Goal: Task Accomplishment & Management: Use online tool/utility

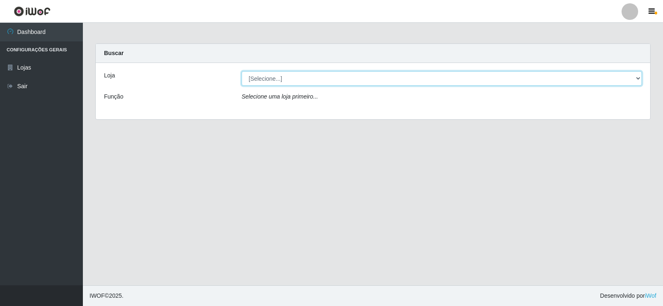
click at [274, 78] on select "[Selecione...] Rede Compras Supermercados - LOJA 2" at bounding box center [442, 78] width 400 height 15
select select "161"
click at [242, 71] on select "[Selecione...] Rede Compras Supermercados - LOJA 2" at bounding box center [442, 78] width 400 height 15
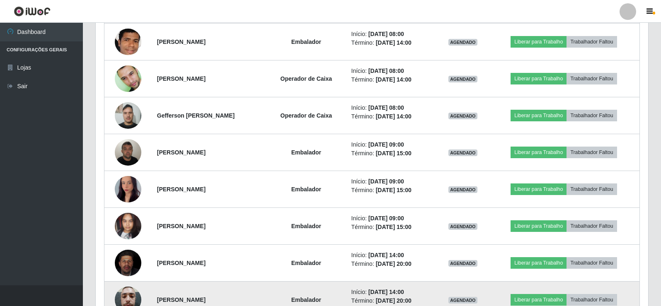
scroll to position [291, 0]
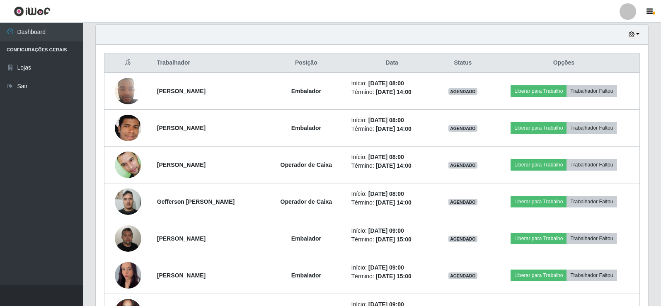
click at [90, 165] on div "Hoje 1 dia 3 dias 1 Semana Não encerrados Trabalhador Posição Data Status Opçõe…" at bounding box center [372, 279] width 566 height 510
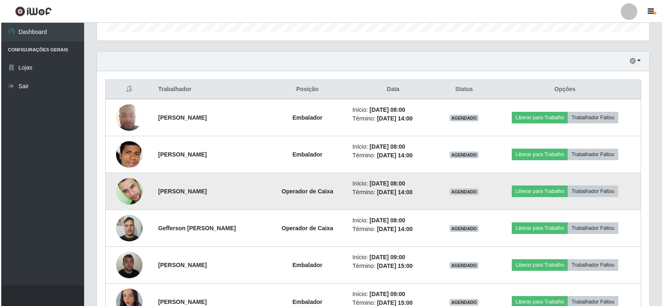
scroll to position [249, 0]
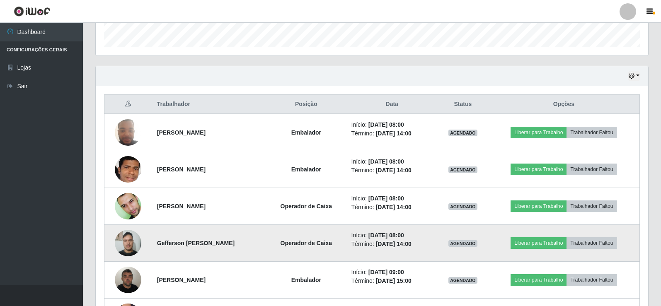
click at [122, 243] on img at bounding box center [128, 243] width 27 height 35
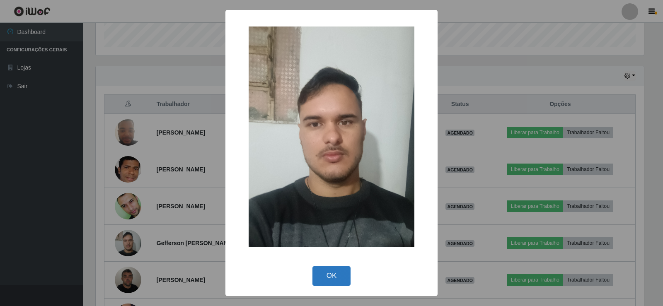
click at [335, 273] on button "OK" at bounding box center [332, 276] width 39 height 19
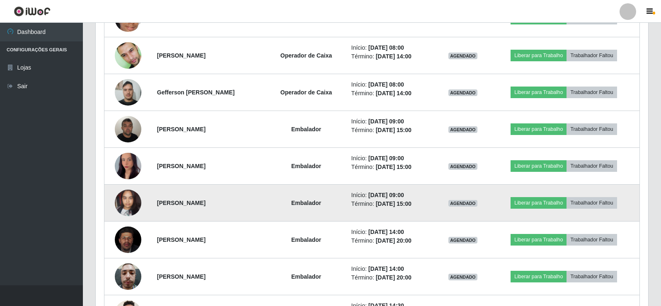
scroll to position [415, 0]
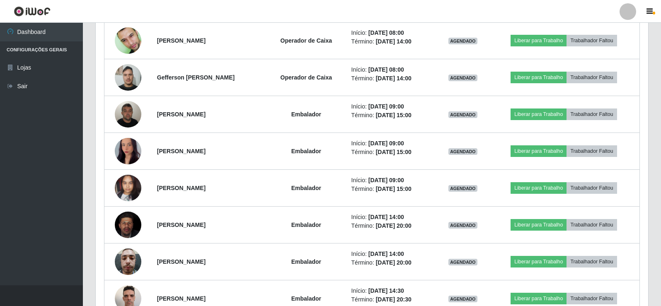
click at [653, 250] on div "Hoje 1 dia 3 dias 1 Semana Não encerrados Trabalhador Posição Data Status Opçõe…" at bounding box center [372, 155] width 566 height 510
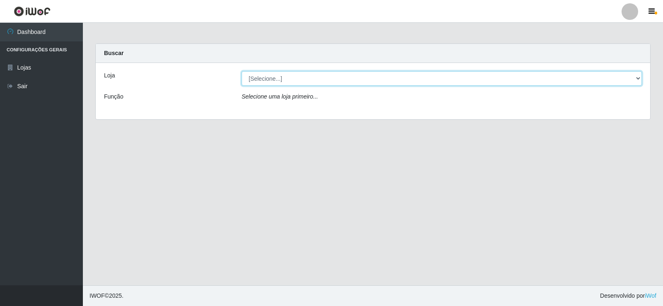
click at [265, 80] on select "[Selecione...] Rede Compras Supermercados - LOJA 2" at bounding box center [442, 78] width 400 height 15
select select "161"
click at [242, 71] on select "[Selecione...] Rede Compras Supermercados - LOJA 2" at bounding box center [442, 78] width 400 height 15
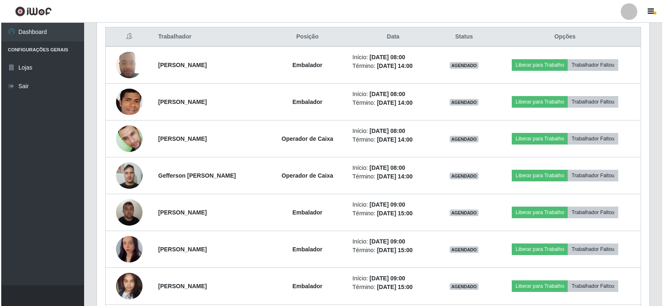
scroll to position [332, 0]
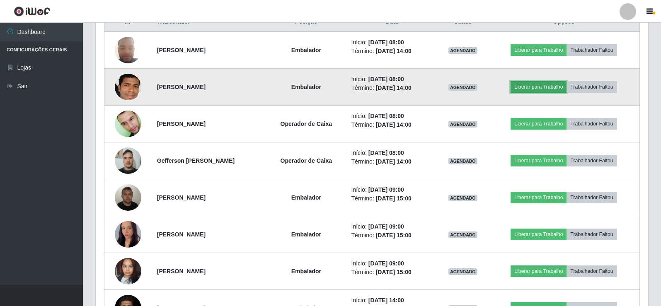
click at [550, 89] on button "Liberar para Trabalho" at bounding box center [539, 87] width 56 height 12
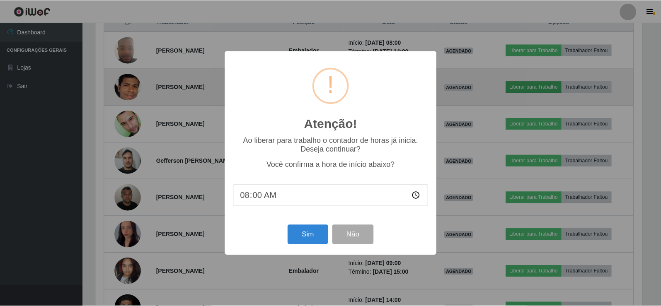
scroll to position [172, 549]
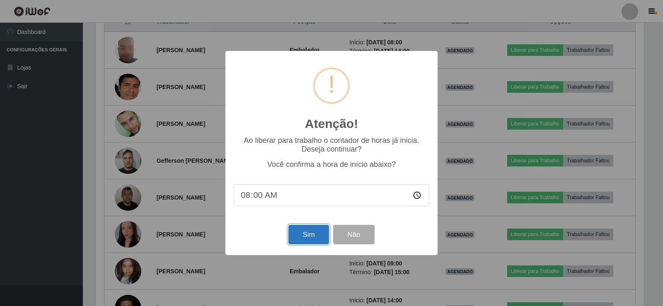
click at [302, 231] on button "Sim" at bounding box center [309, 234] width 40 height 19
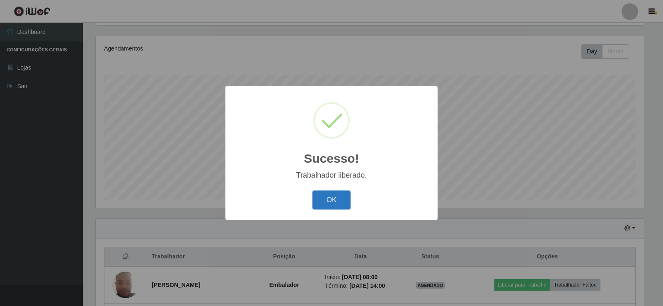
click at [331, 202] on button "OK" at bounding box center [332, 200] width 39 height 19
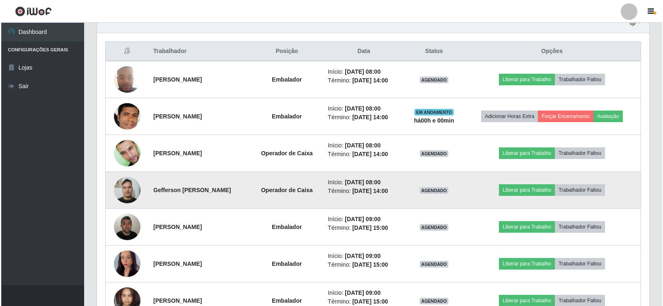
scroll to position [304, 0]
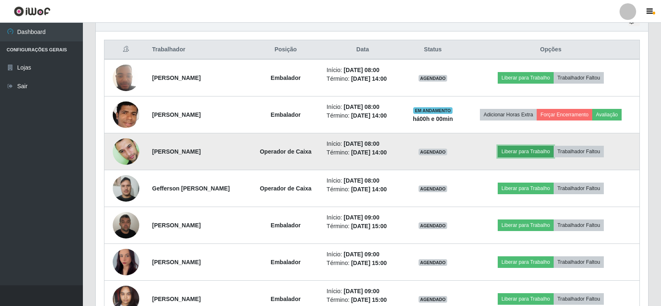
click at [526, 151] on button "Liberar para Trabalho" at bounding box center [526, 152] width 56 height 12
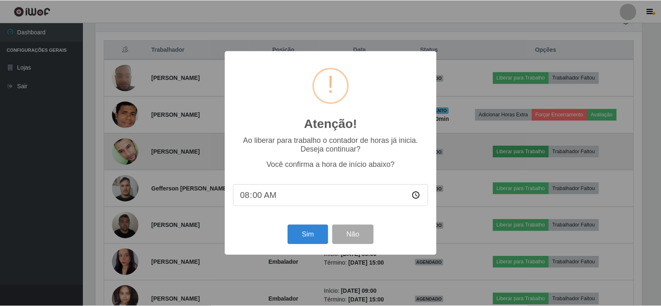
scroll to position [172, 549]
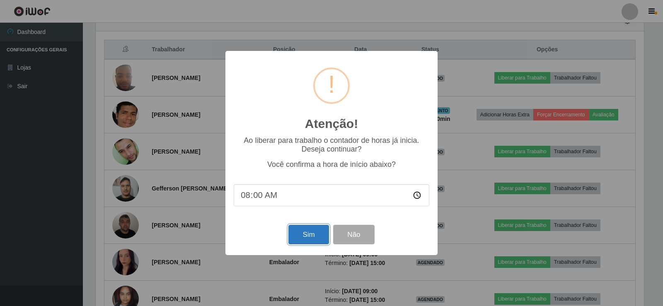
click at [305, 235] on button "Sim" at bounding box center [309, 234] width 40 height 19
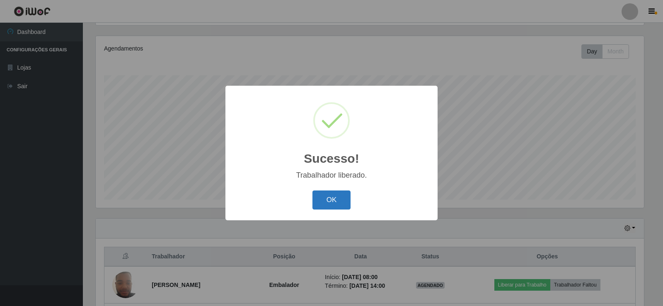
click at [329, 195] on button "OK" at bounding box center [332, 200] width 39 height 19
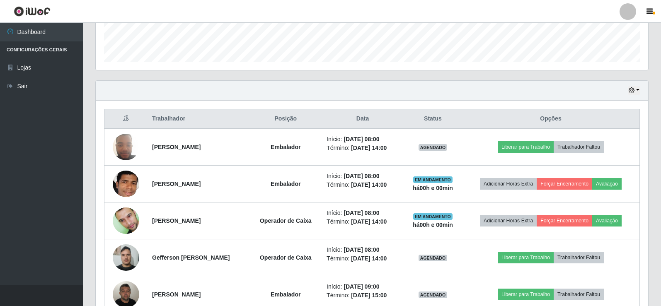
scroll to position [262, 0]
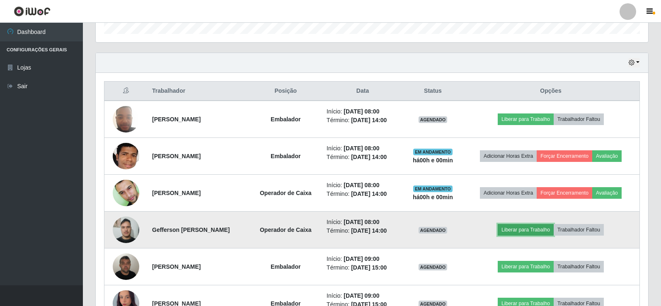
click at [523, 232] on button "Liberar para Trabalho" at bounding box center [526, 230] width 56 height 12
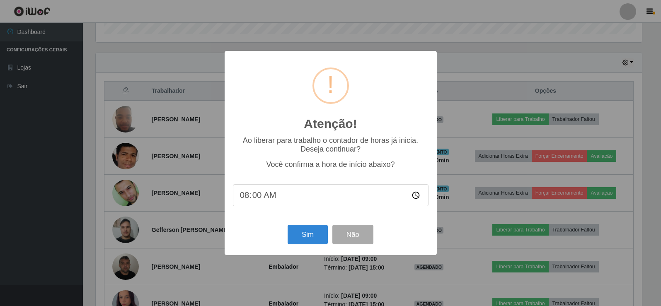
scroll to position [172, 549]
click at [293, 237] on button "Sim" at bounding box center [309, 234] width 40 height 19
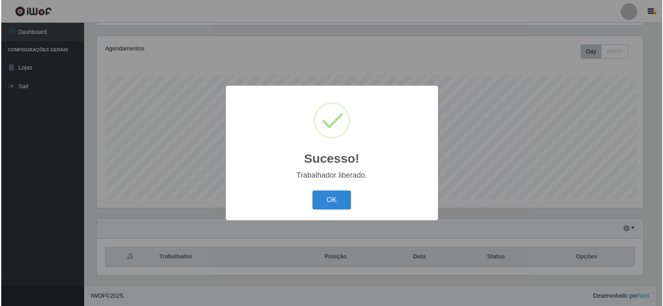
scroll to position [0, 0]
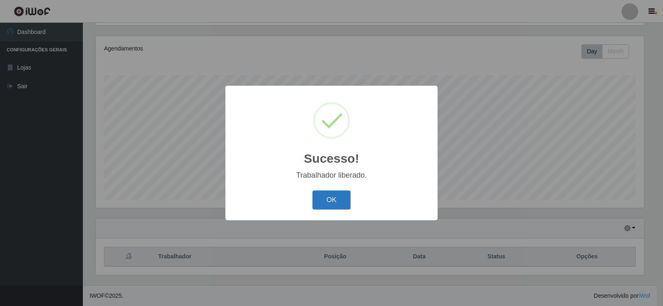
click at [328, 199] on button "OK" at bounding box center [332, 200] width 39 height 19
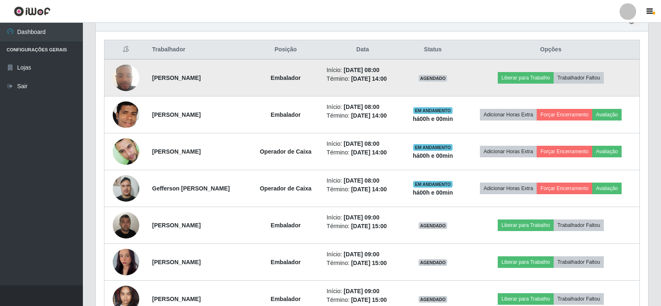
click at [131, 78] on img at bounding box center [126, 77] width 27 height 35
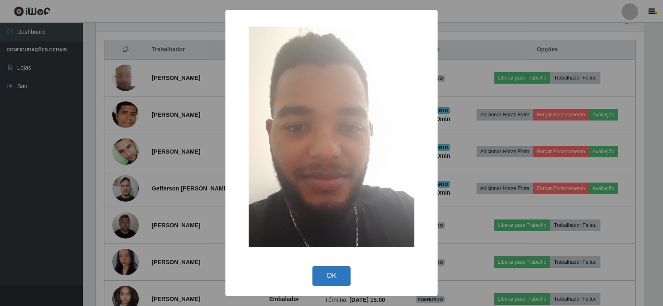
click at [342, 278] on button "OK" at bounding box center [332, 276] width 39 height 19
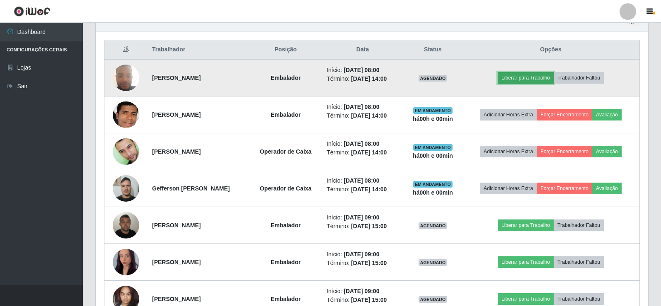
click at [541, 75] on button "Liberar para Trabalho" at bounding box center [526, 78] width 56 height 12
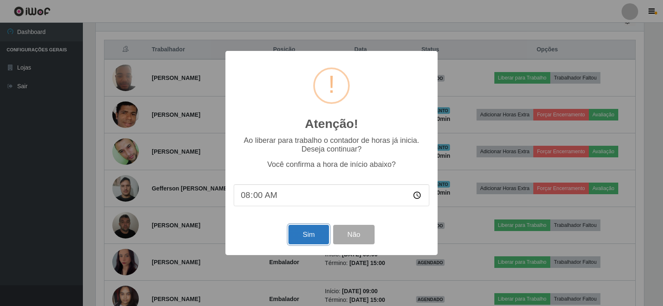
click at [306, 235] on button "Sim" at bounding box center [309, 234] width 40 height 19
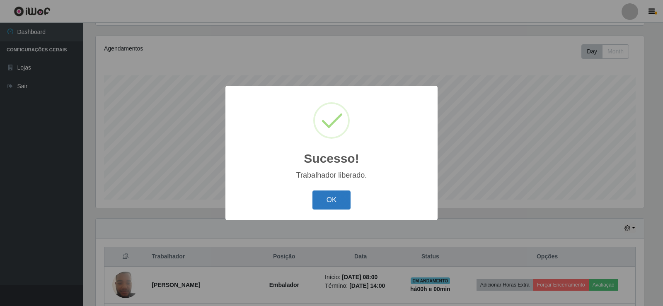
click at [346, 205] on button "OK" at bounding box center [332, 200] width 39 height 19
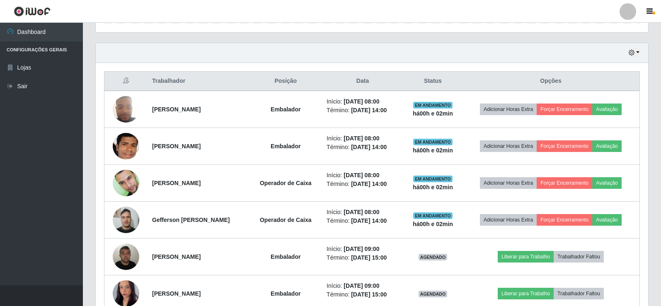
scroll to position [332, 0]
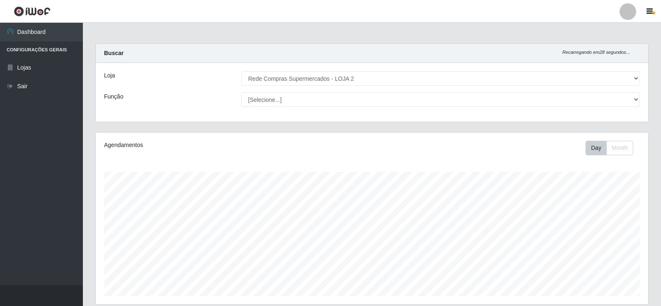
select select "161"
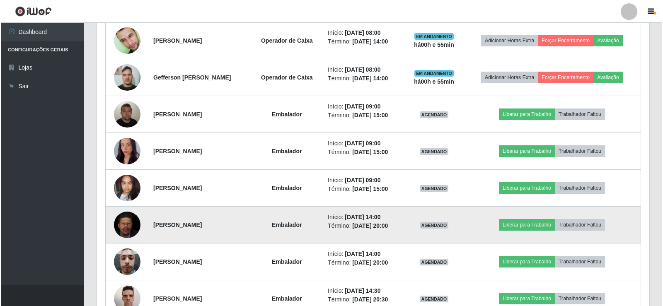
scroll to position [172, 553]
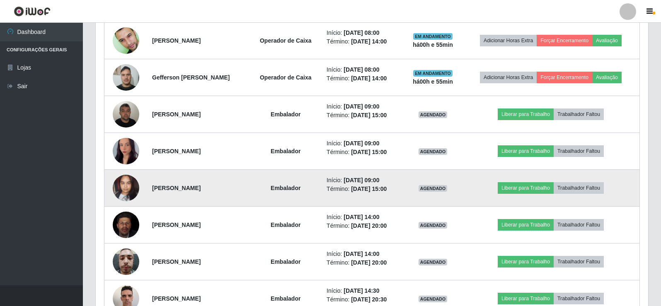
click at [129, 188] on img at bounding box center [126, 187] width 27 height 35
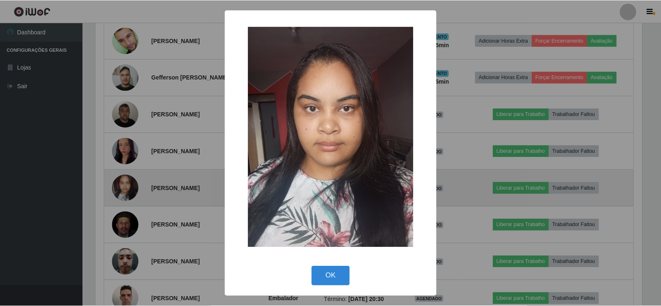
scroll to position [172, 549]
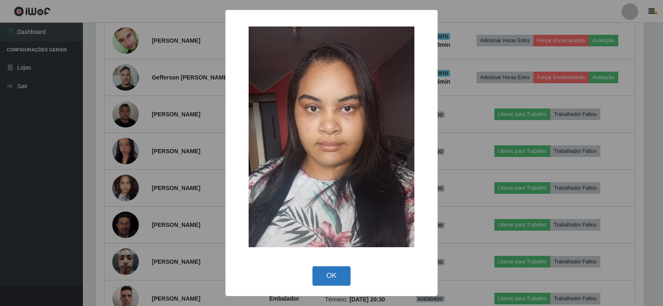
click at [334, 280] on button "OK" at bounding box center [332, 276] width 39 height 19
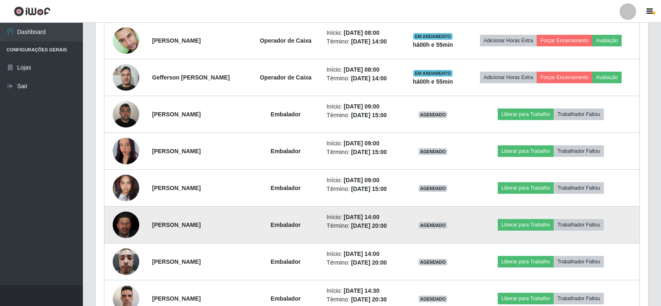
scroll to position [172, 553]
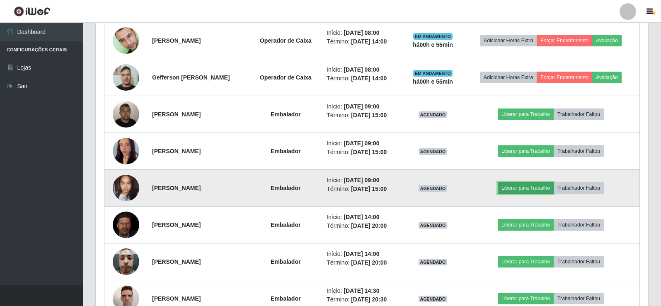
click at [533, 187] on button "Liberar para Trabalho" at bounding box center [526, 188] width 56 height 12
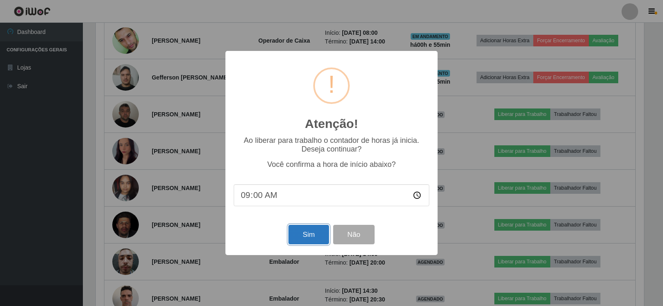
click at [303, 237] on button "Sim" at bounding box center [309, 234] width 40 height 19
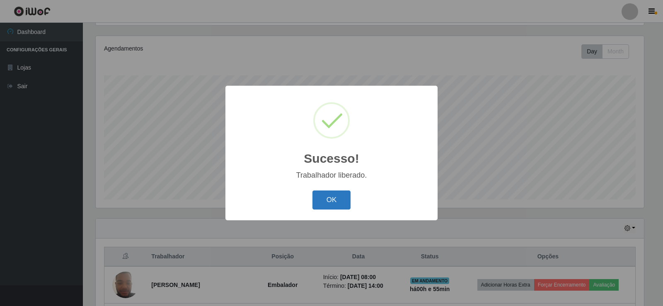
click at [332, 202] on button "OK" at bounding box center [332, 200] width 39 height 19
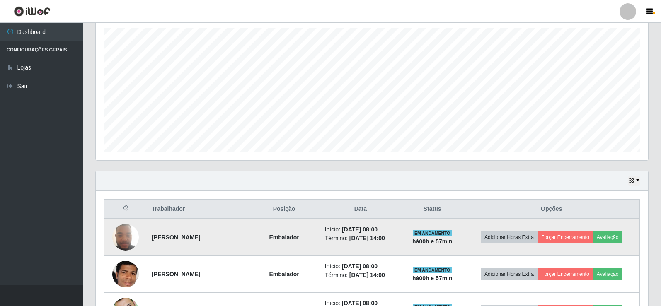
scroll to position [221, 0]
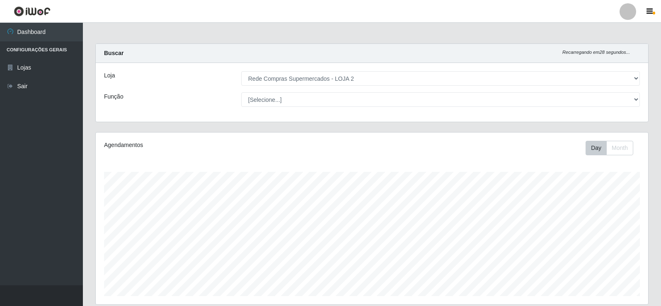
select select "161"
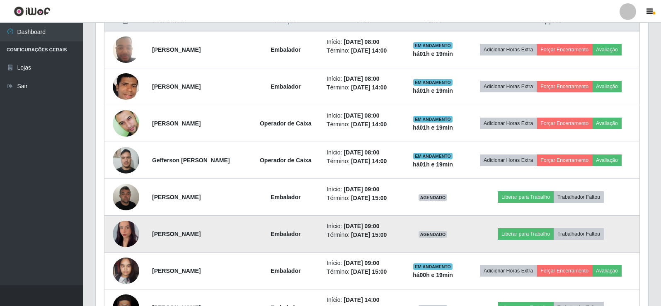
scroll to position [172, 553]
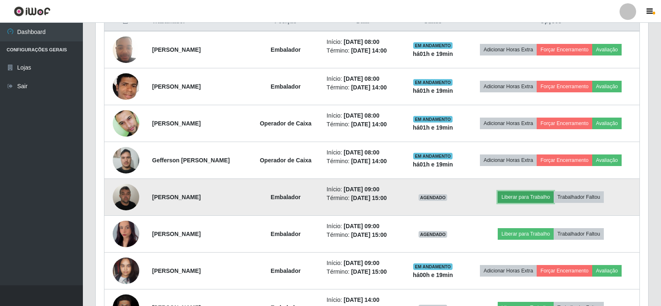
click at [519, 193] on button "Liberar para Trabalho" at bounding box center [526, 198] width 56 height 12
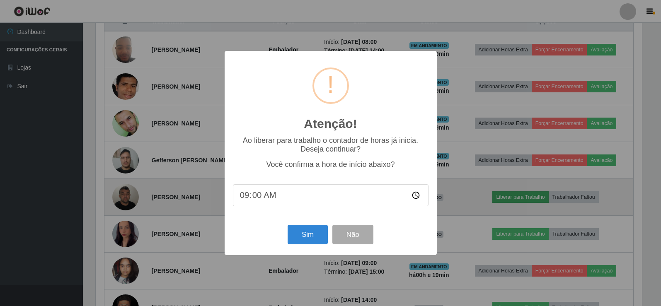
scroll to position [172, 549]
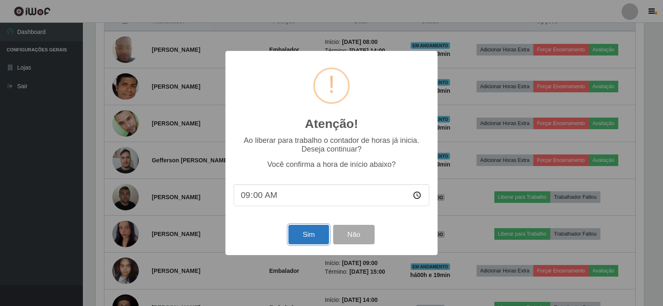
click at [321, 240] on button "Sim" at bounding box center [309, 234] width 40 height 19
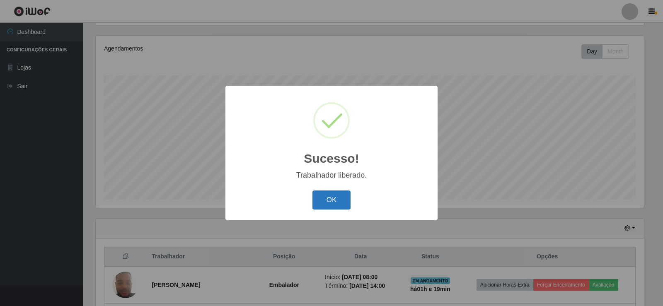
click at [325, 205] on button "OK" at bounding box center [332, 200] width 39 height 19
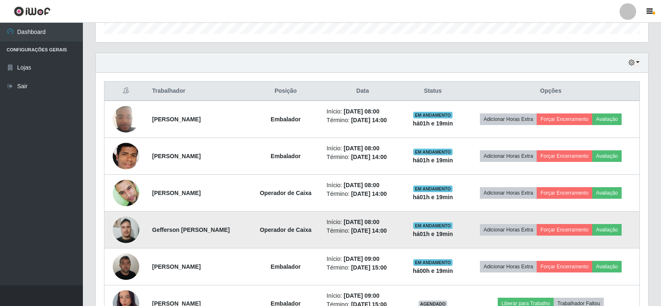
scroll to position [387, 0]
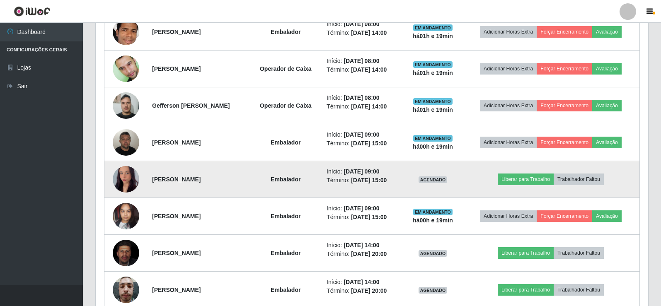
click at [136, 181] on img at bounding box center [126, 180] width 27 height 58
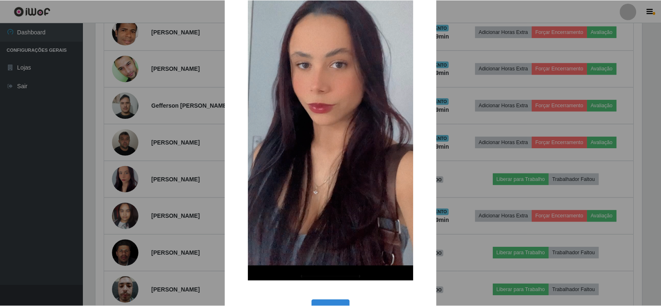
scroll to position [124, 0]
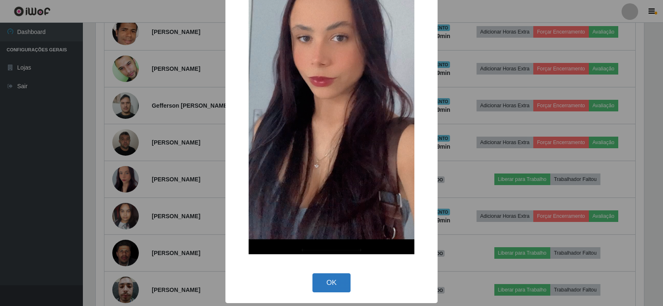
click at [334, 282] on button "OK" at bounding box center [332, 283] width 39 height 19
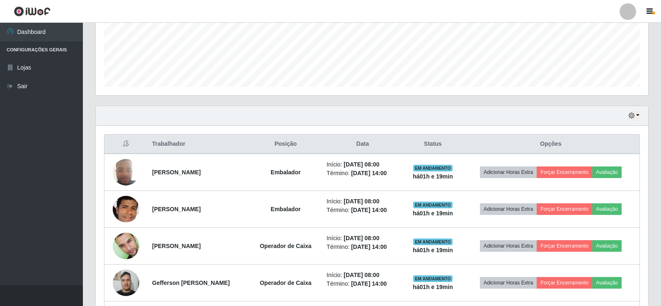
scroll to position [208, 0]
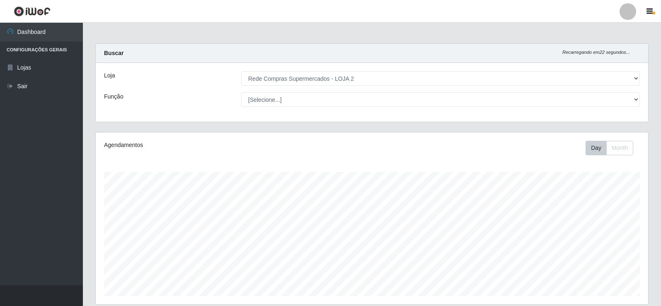
select select "161"
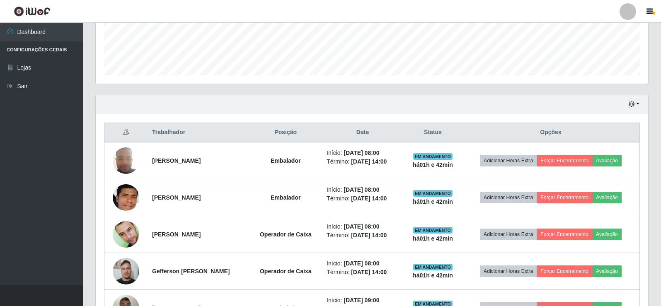
scroll to position [172, 553]
